Goal: Check status: Check status

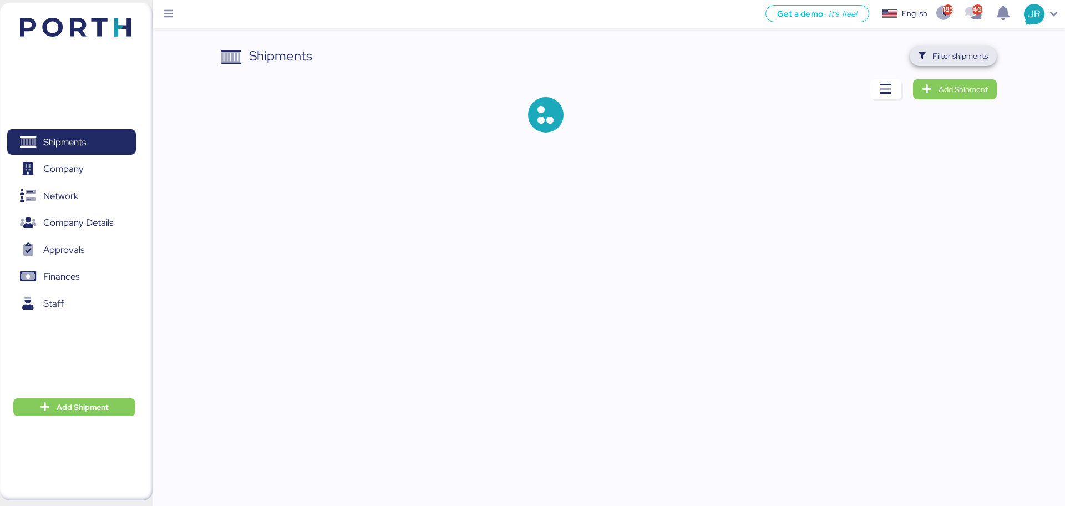
click at [950, 60] on span "Filter shipments" at bounding box center [959, 55] width 55 height 13
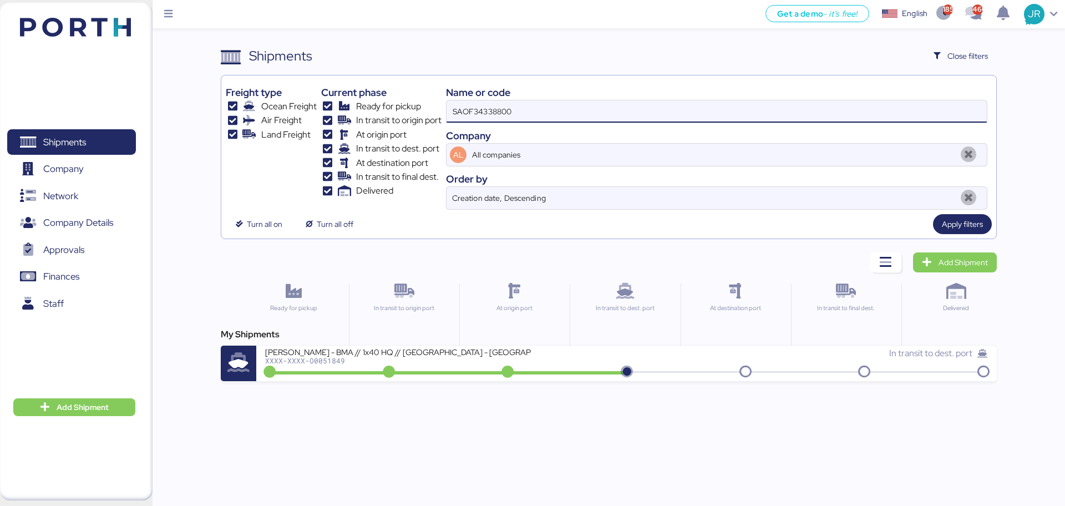
drag, startPoint x: 532, startPoint y: 114, endPoint x: 369, endPoint y: 120, distance: 162.5
click at [369, 120] on div "Freight type Ocean Freight Air Freight Land Freight Current phase Ready for pic…" at bounding box center [608, 145] width 765 height 130
paste input "O00519"
type input "O0051900"
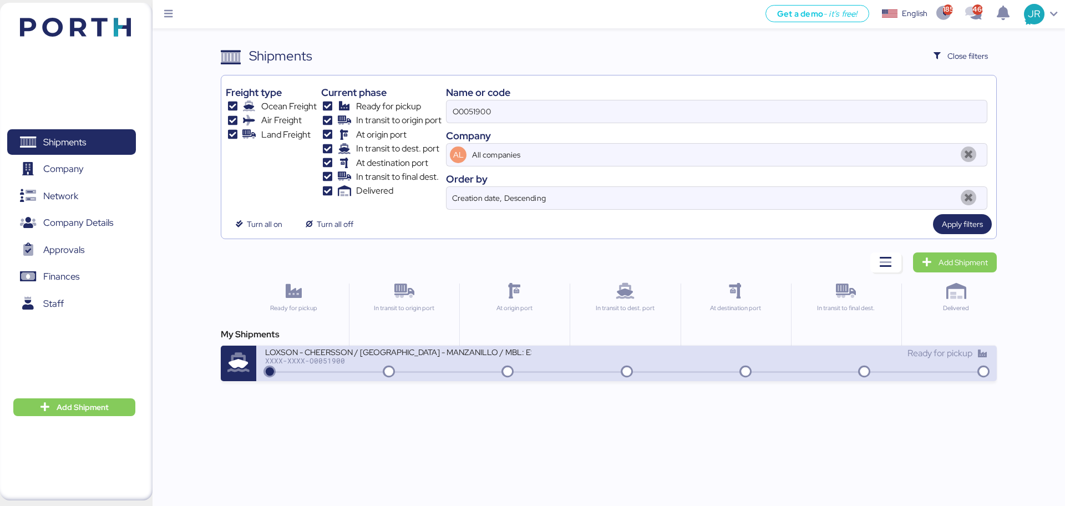
click at [302, 371] on div at bounding box center [625, 372] width 717 height 2
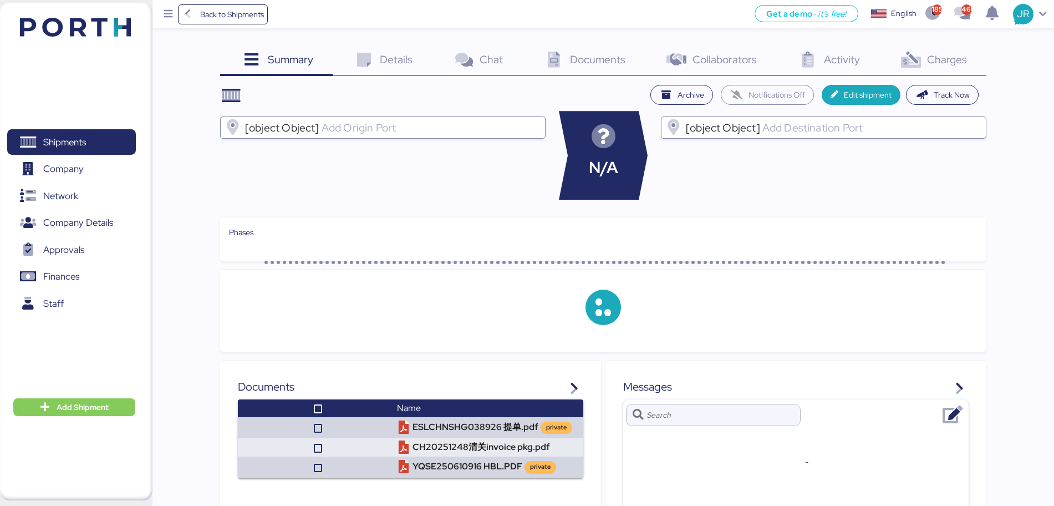
click at [947, 60] on span "Charges" at bounding box center [947, 59] width 40 height 14
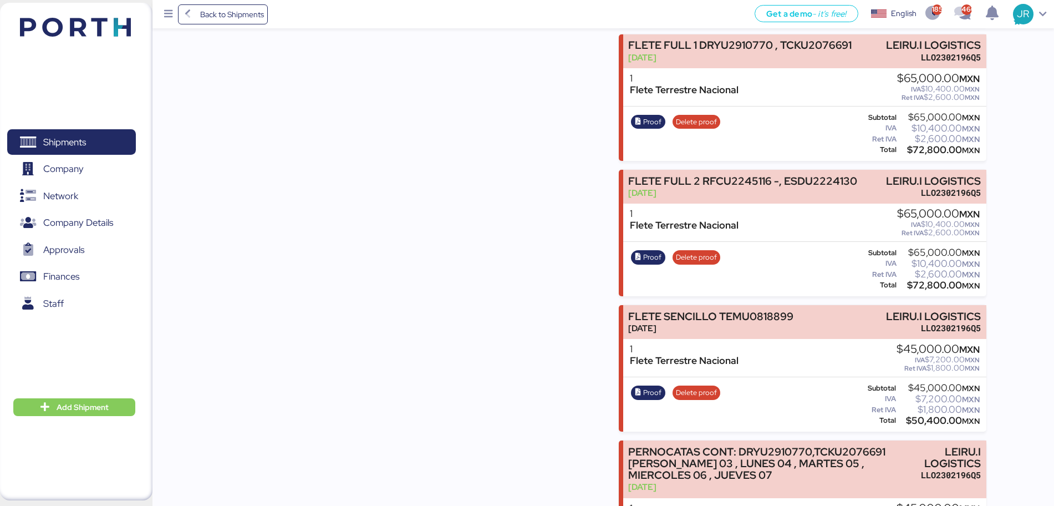
scroll to position [970, 0]
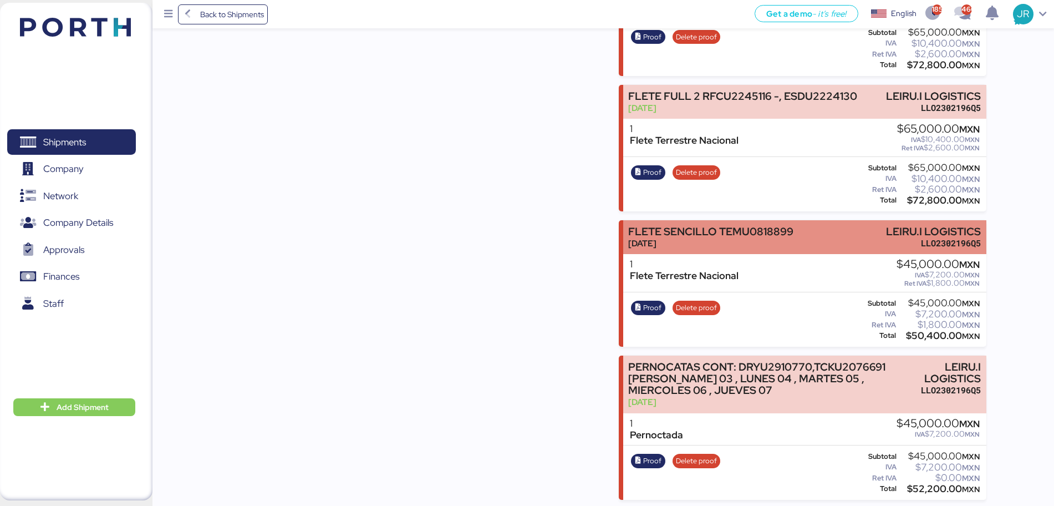
click at [812, 220] on div "[PERSON_NAME] SENCILLO TEMU0818899 [DATE] LEIRU.I LOGISTICS LLO2302196Q5" at bounding box center [804, 237] width 363 height 34
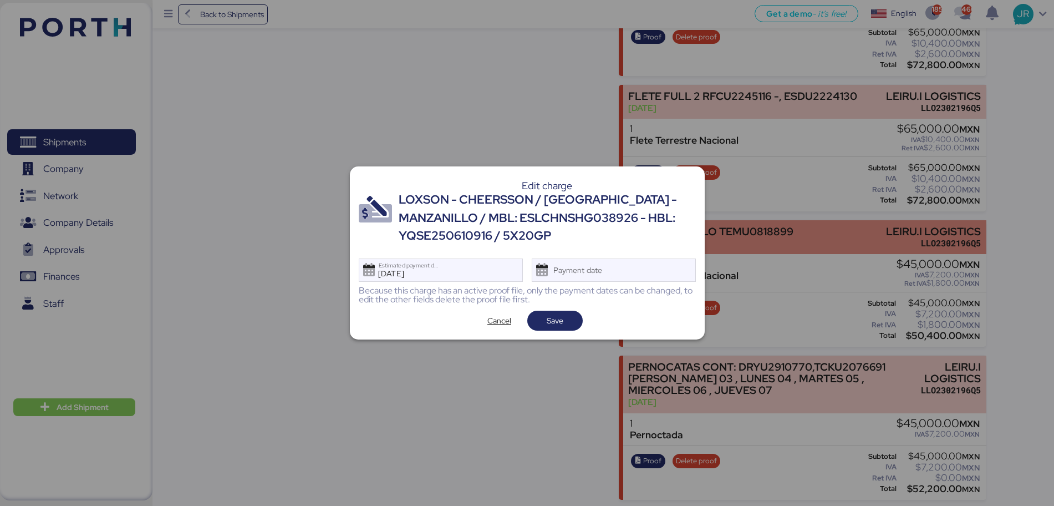
scroll to position [0, 0]
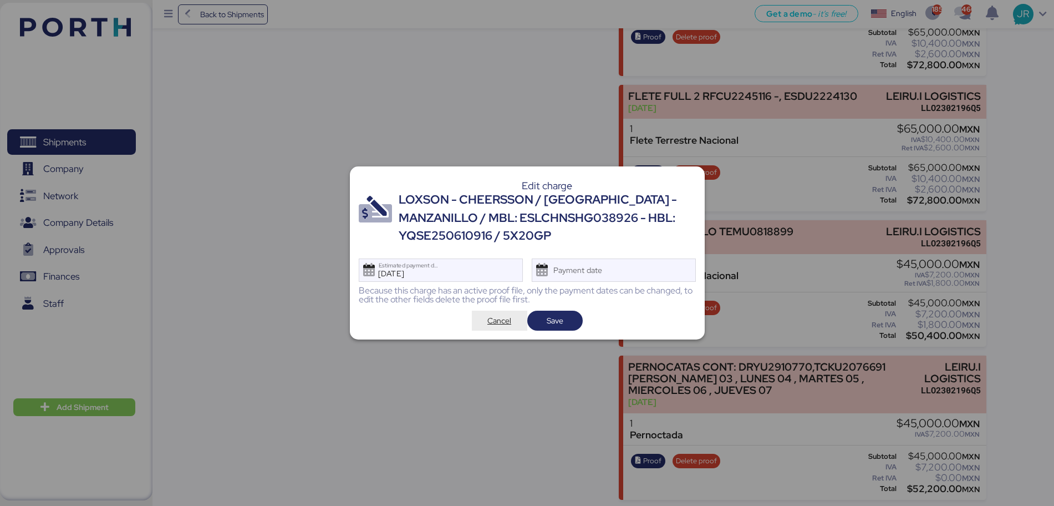
click at [485, 315] on span "Cancel" at bounding box center [500, 321] width 38 height 16
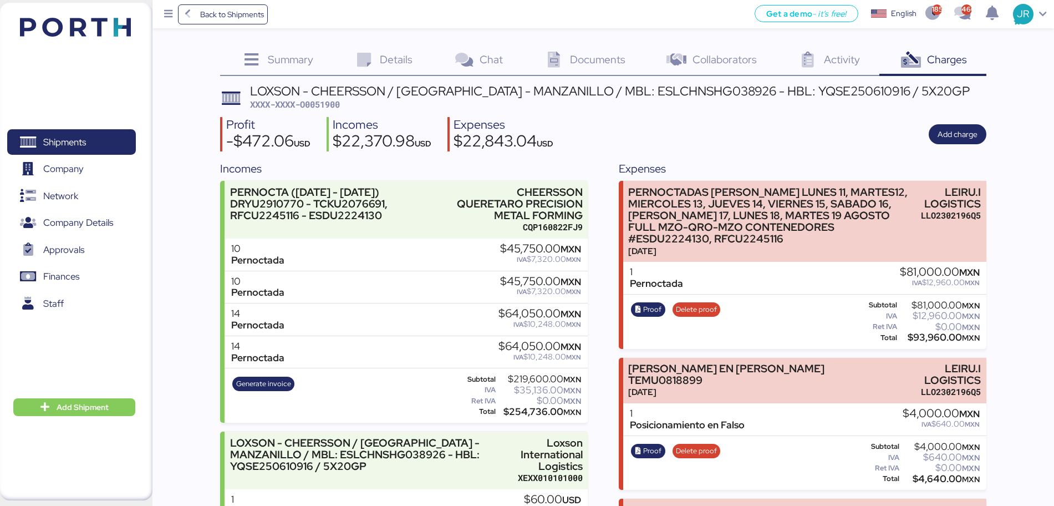
scroll to position [970, 0]
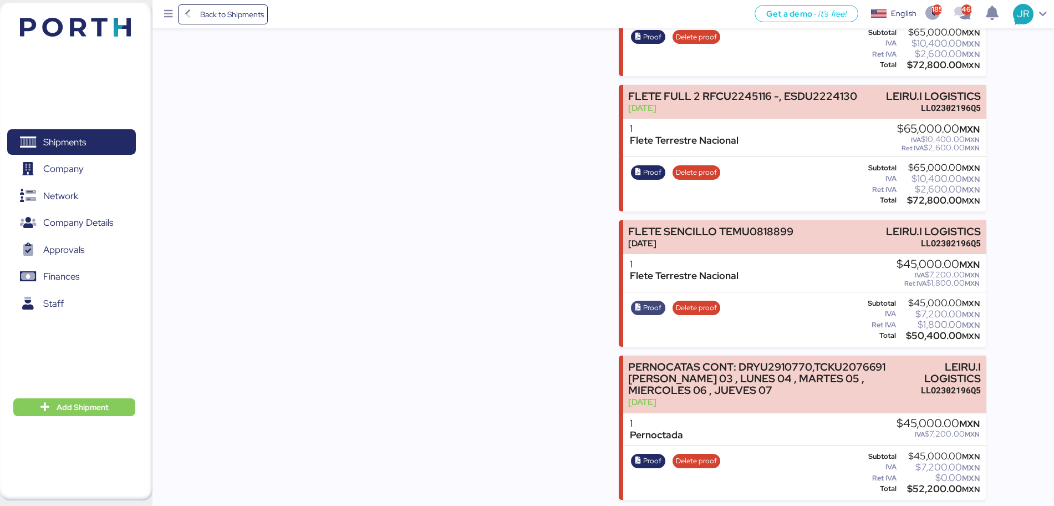
click at [647, 302] on span "Proof" at bounding box center [652, 308] width 18 height 12
click at [80, 139] on span "Shipments" at bounding box center [64, 142] width 43 height 16
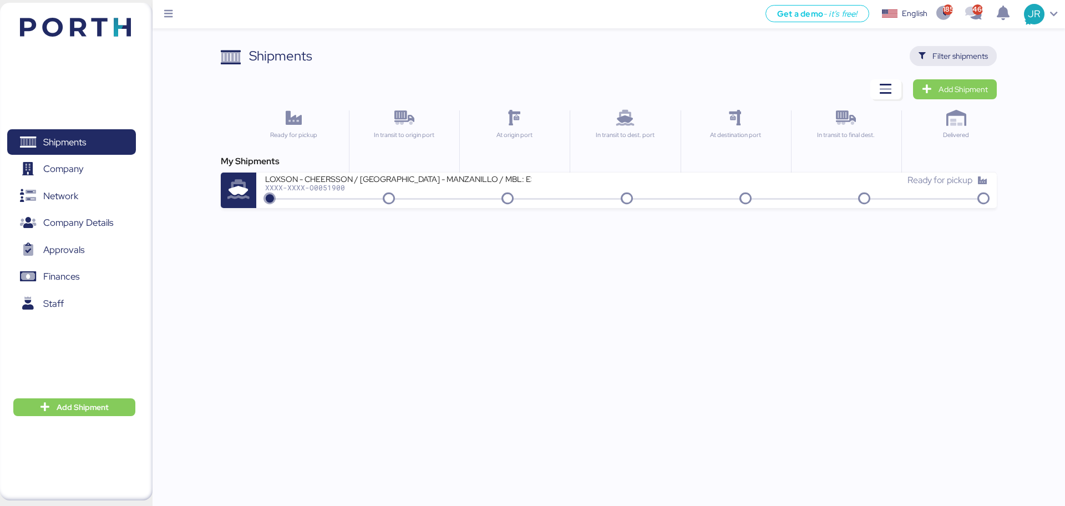
click at [932, 53] on span "Filter shipments" at bounding box center [952, 56] width 69 height 16
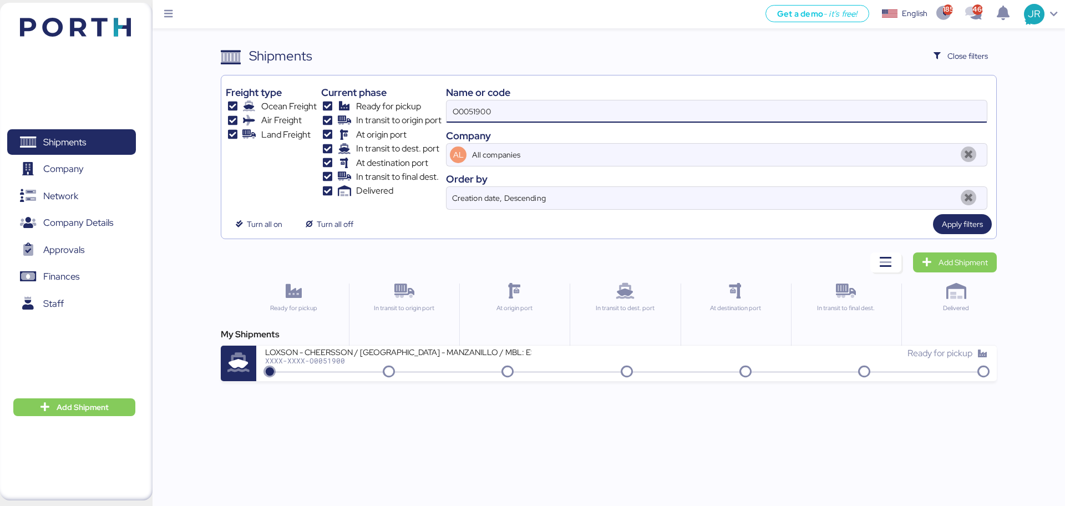
drag, startPoint x: 492, startPoint y: 119, endPoint x: 299, endPoint y: 121, distance: 192.4
click at [299, 121] on div "Freight type Ocean Freight Air Freight Land Freight Current phase Ready for pic…" at bounding box center [608, 145] width 765 height 130
paste input "18"
type input "O0051918"
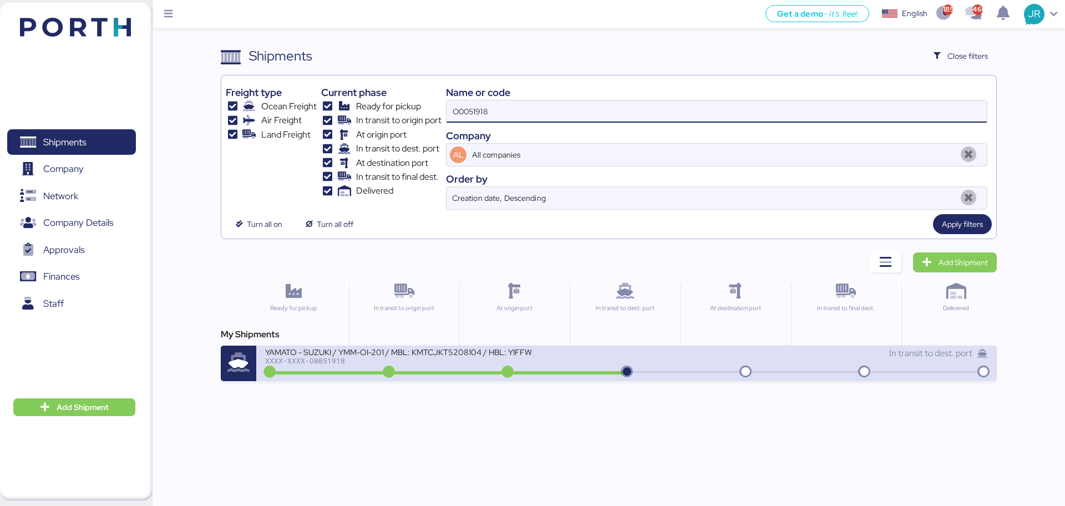
click at [337, 373] on div at bounding box center [446, 372] width 359 height 3
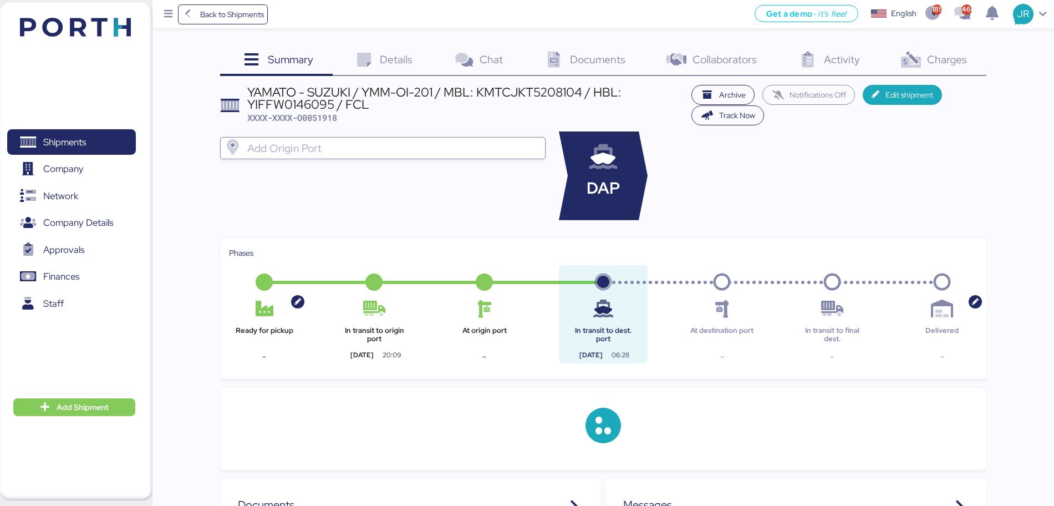
click at [935, 61] on span "Charges" at bounding box center [947, 59] width 40 height 14
